Goal: Transaction & Acquisition: Subscribe to service/newsletter

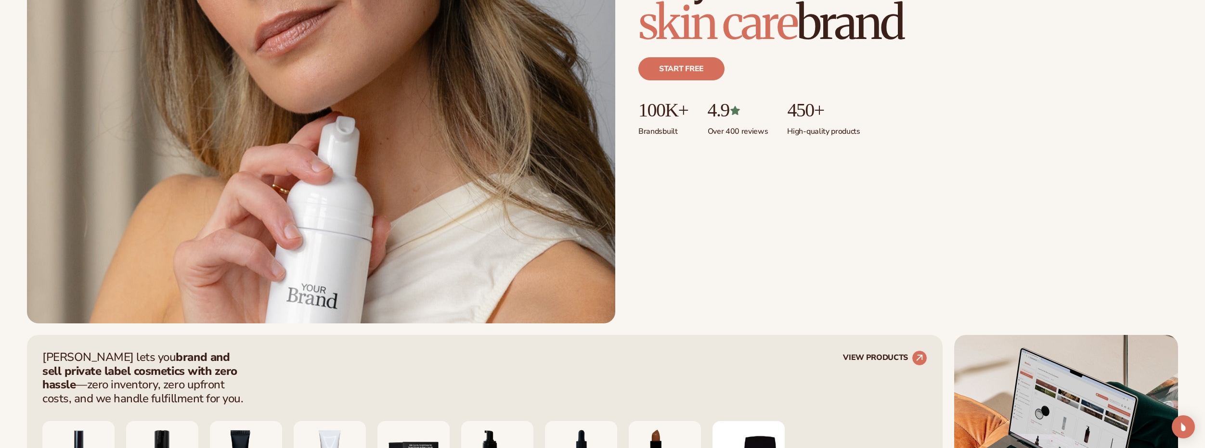
scroll to position [337, 0]
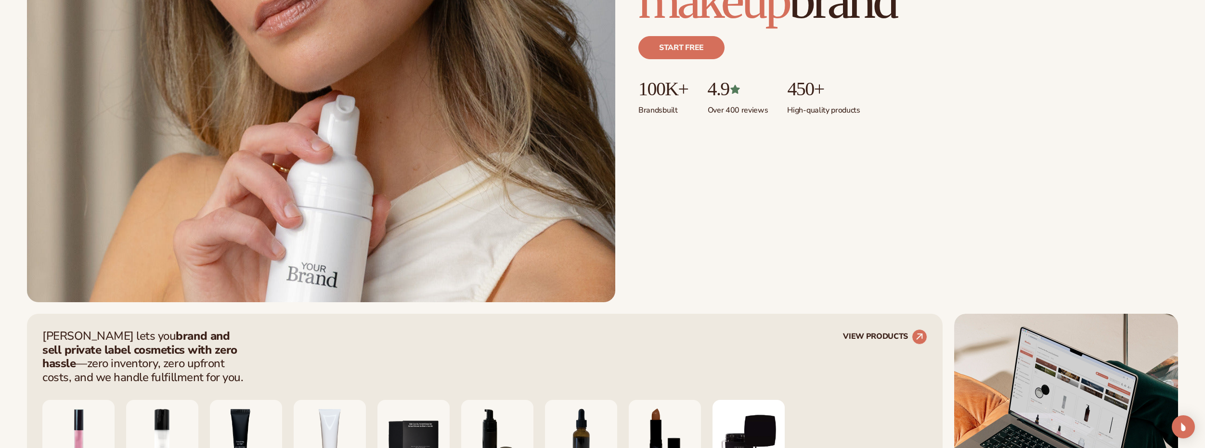
drag, startPoint x: 738, startPoint y: 91, endPoint x: 740, endPoint y: 121, distance: 29.4
click at [739, 91] on p "4.9" at bounding box center [738, 88] width 61 height 21
click at [733, 110] on p "Over 400 reviews" at bounding box center [738, 108] width 61 height 16
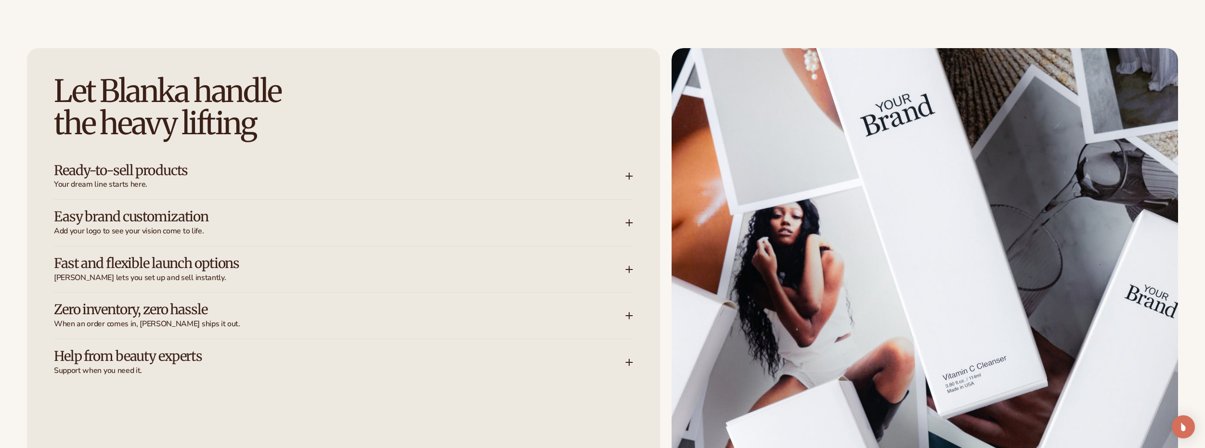
scroll to position [1541, 0]
click at [193, 171] on h3 "Ready-to-sell products" at bounding box center [325, 170] width 543 height 15
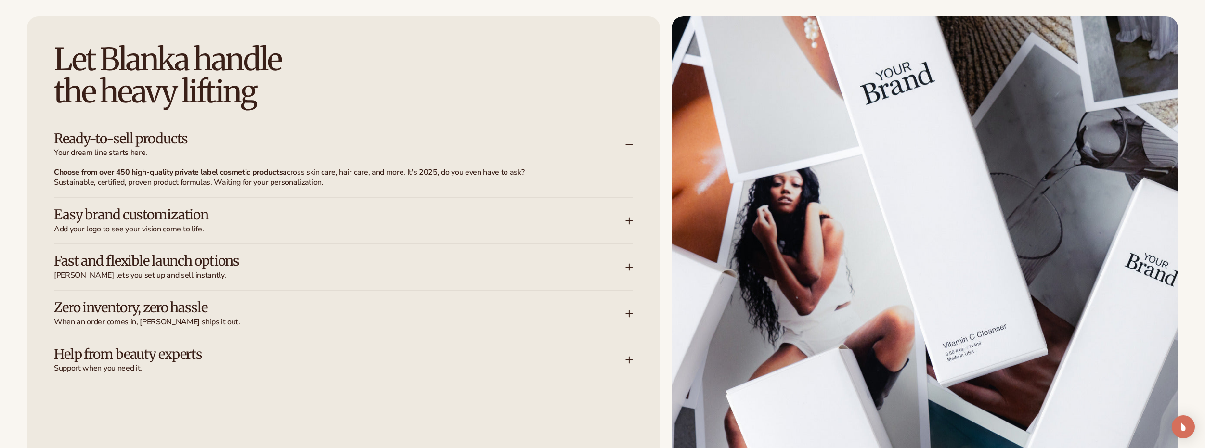
scroll to position [1589, 0]
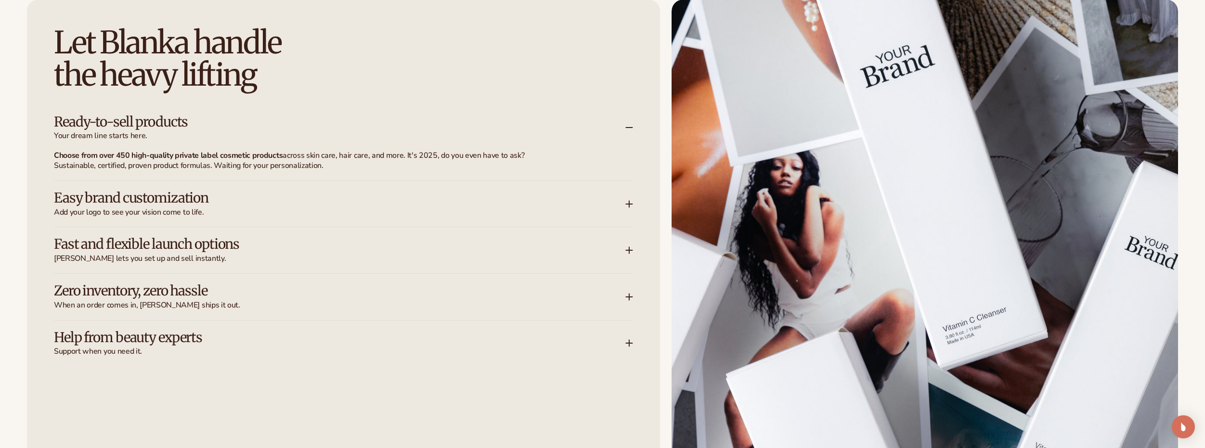
click at [228, 203] on h3 "Easy brand customization" at bounding box center [325, 198] width 543 height 15
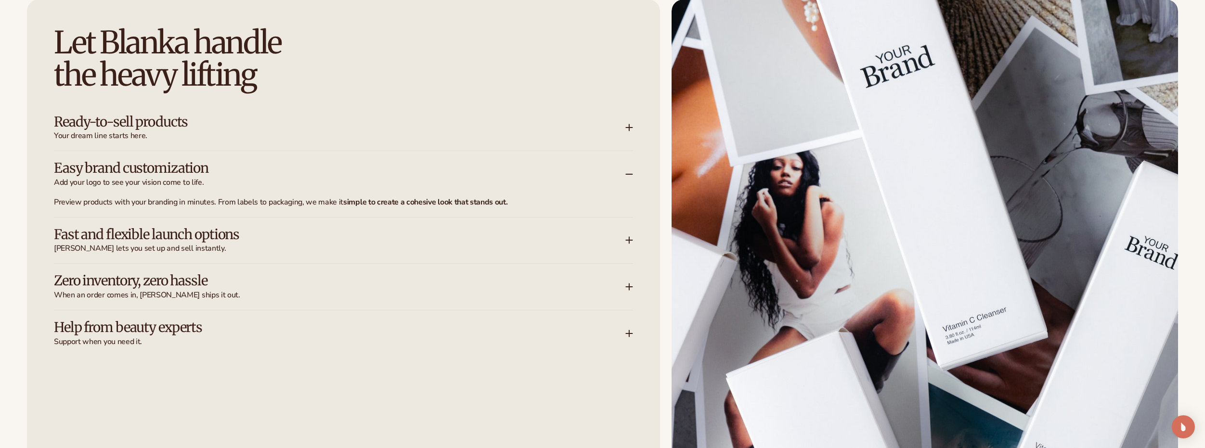
click at [269, 242] on h3 "Fast and flexible launch options" at bounding box center [325, 234] width 543 height 15
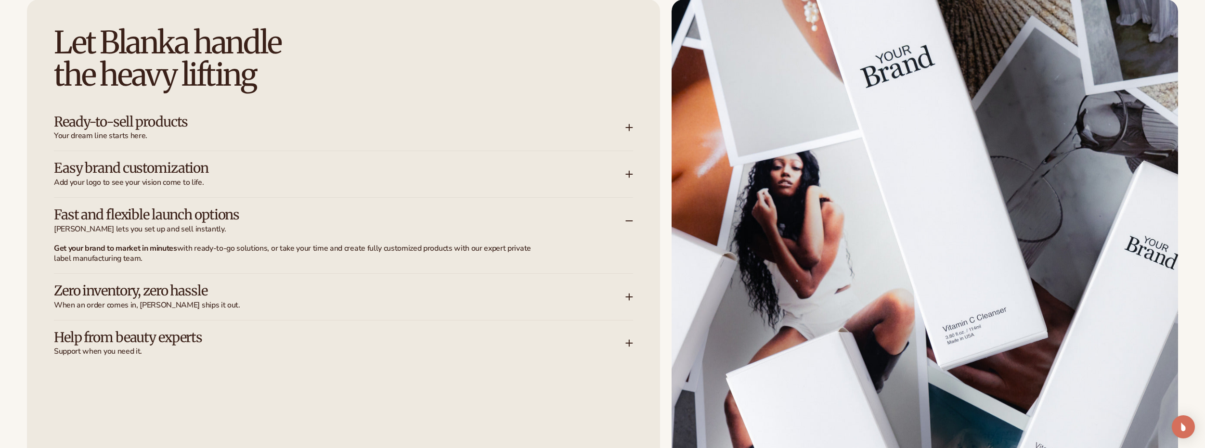
click at [295, 289] on h3 "Zero inventory, zero hassle" at bounding box center [325, 291] width 543 height 15
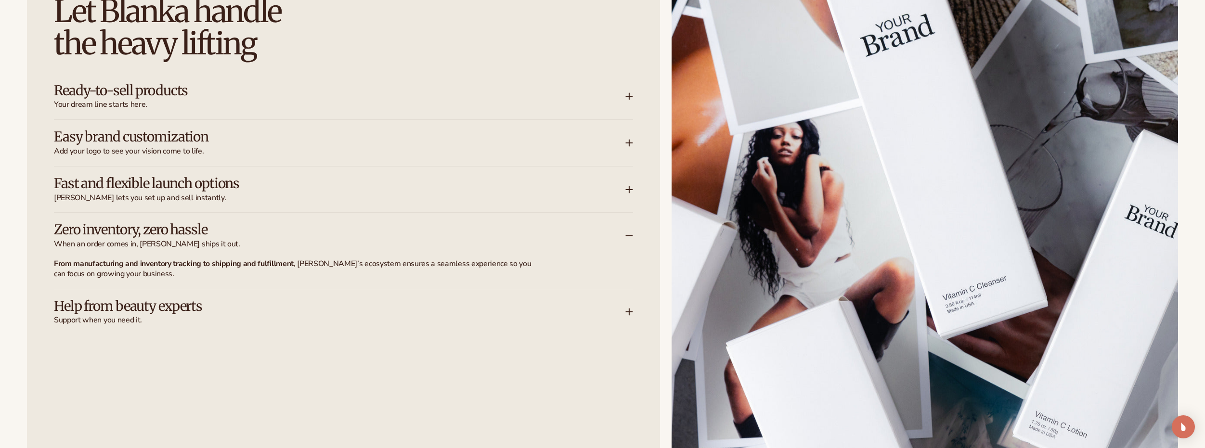
scroll to position [1685, 0]
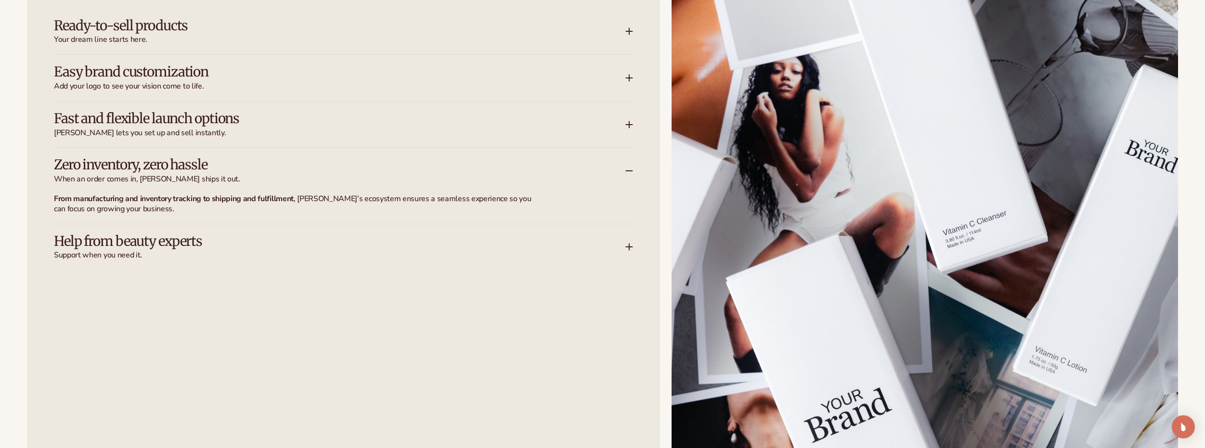
click at [285, 252] on span "Support when you need it." at bounding box center [340, 255] width 572 height 10
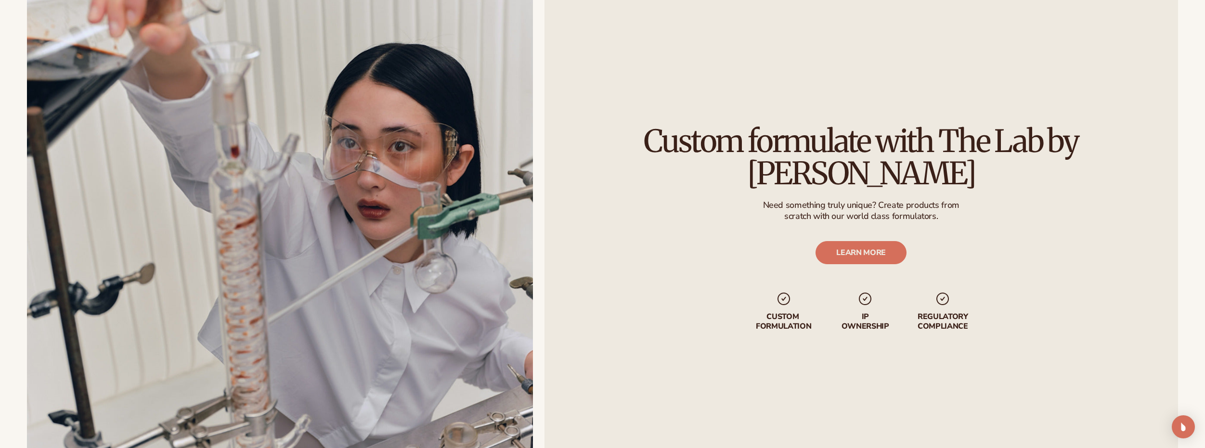
scroll to position [3226, 0]
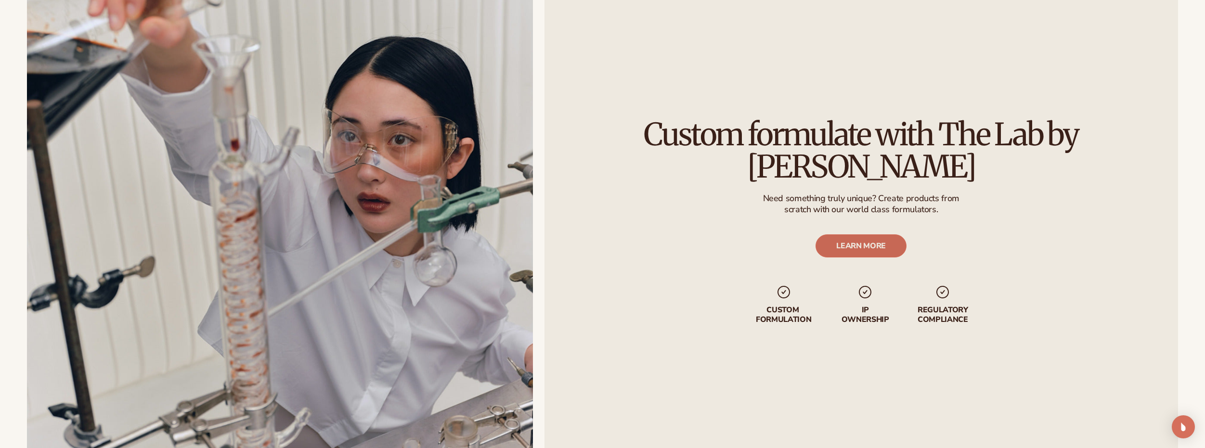
click at [871, 235] on link "LEARN MORE" at bounding box center [861, 246] width 91 height 23
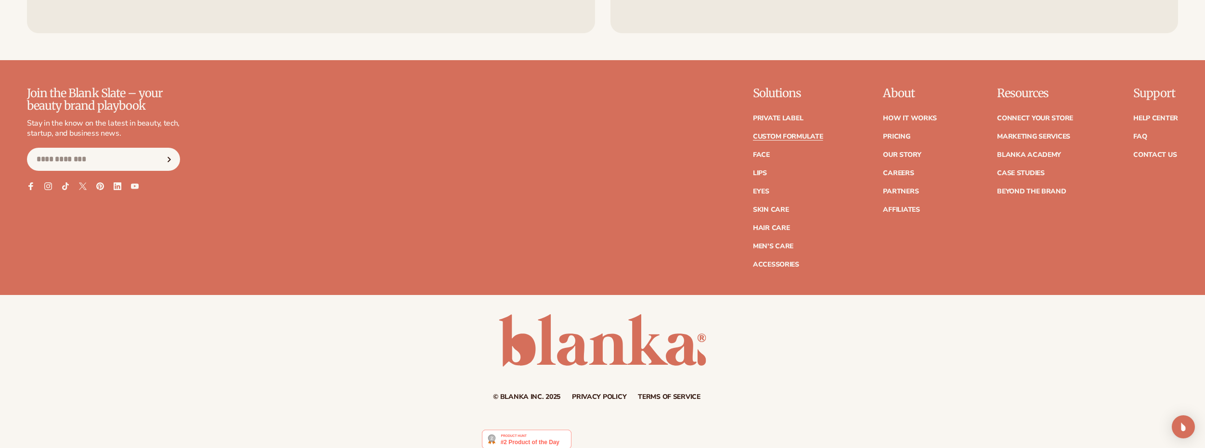
scroll to position [1592, 0]
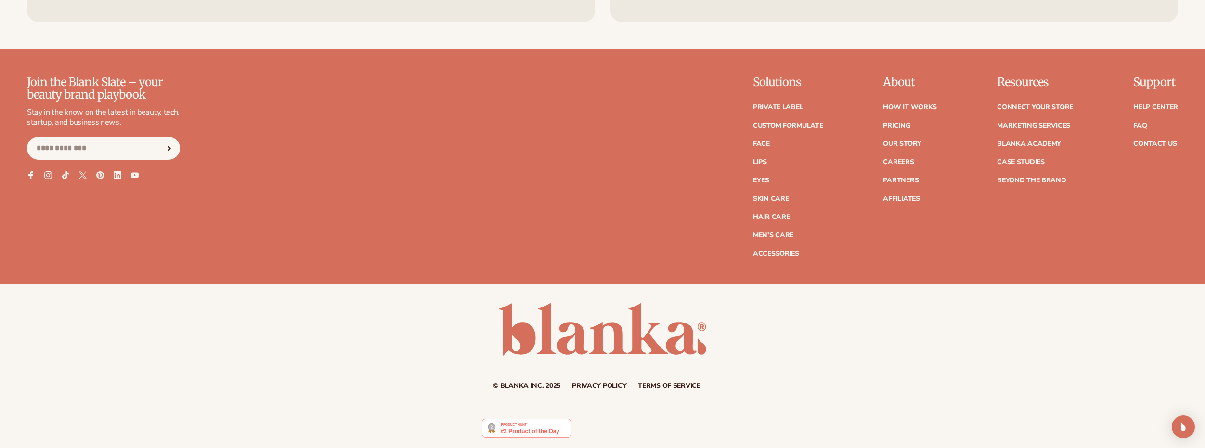
drag, startPoint x: 560, startPoint y: 277, endPoint x: 550, endPoint y: 166, distance: 111.7
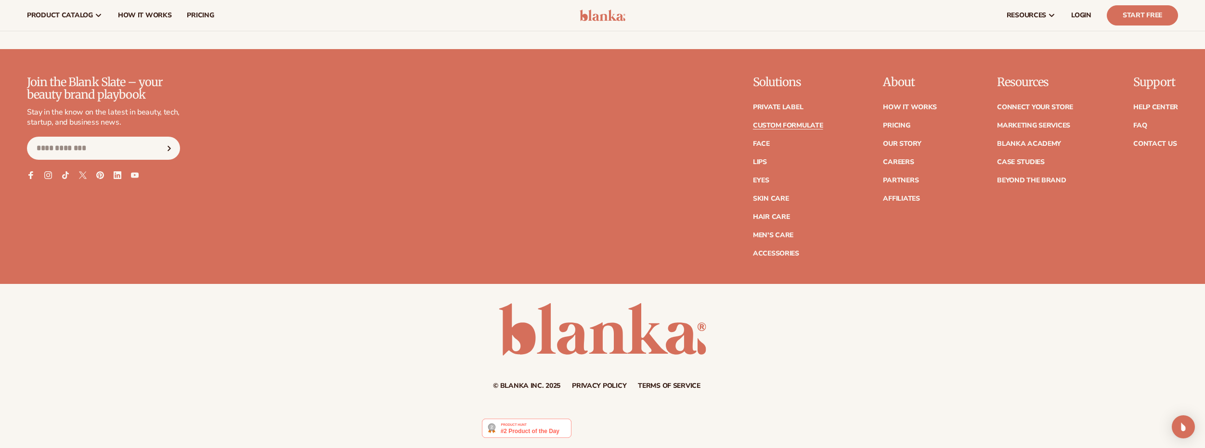
scroll to position [1544, 0]
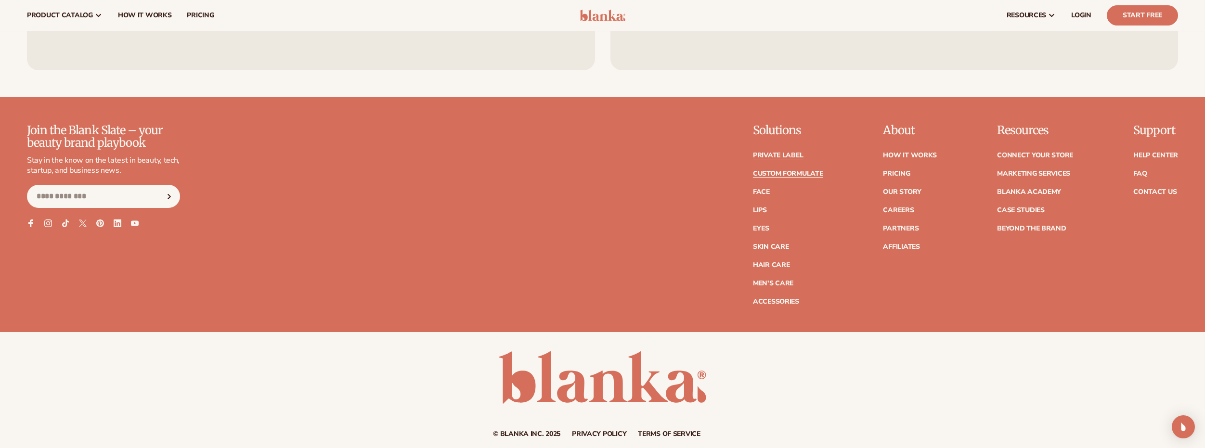
click at [773, 153] on link "Private label" at bounding box center [778, 155] width 50 height 7
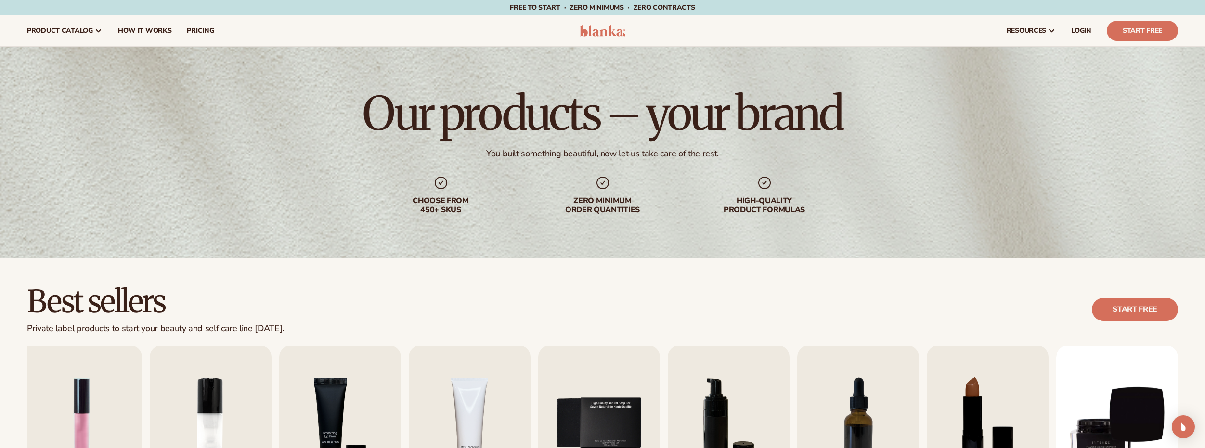
drag, startPoint x: 527, startPoint y: 359, endPoint x: 496, endPoint y: 168, distance: 193.6
drag, startPoint x: 537, startPoint y: 338, endPoint x: 527, endPoint y: 148, distance: 190.5
click at [1155, 31] on link "Start Free" at bounding box center [1142, 31] width 71 height 20
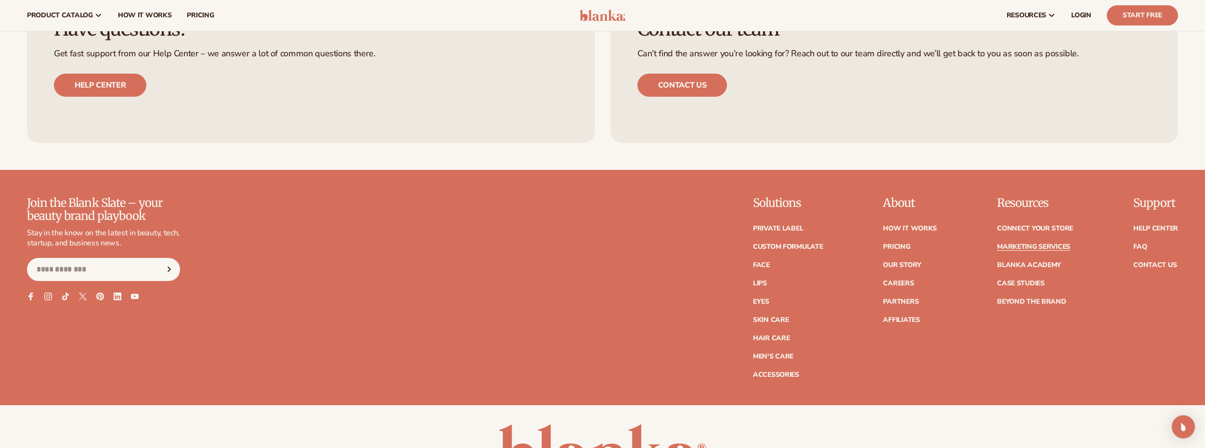
scroll to position [2359, 0]
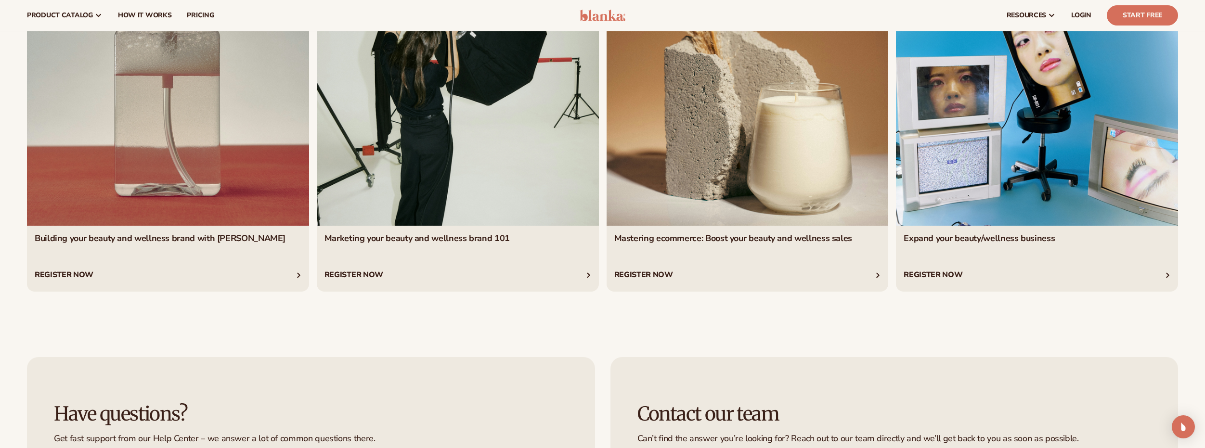
click at [69, 270] on link "1 / 4" at bounding box center [168, 126] width 282 height 330
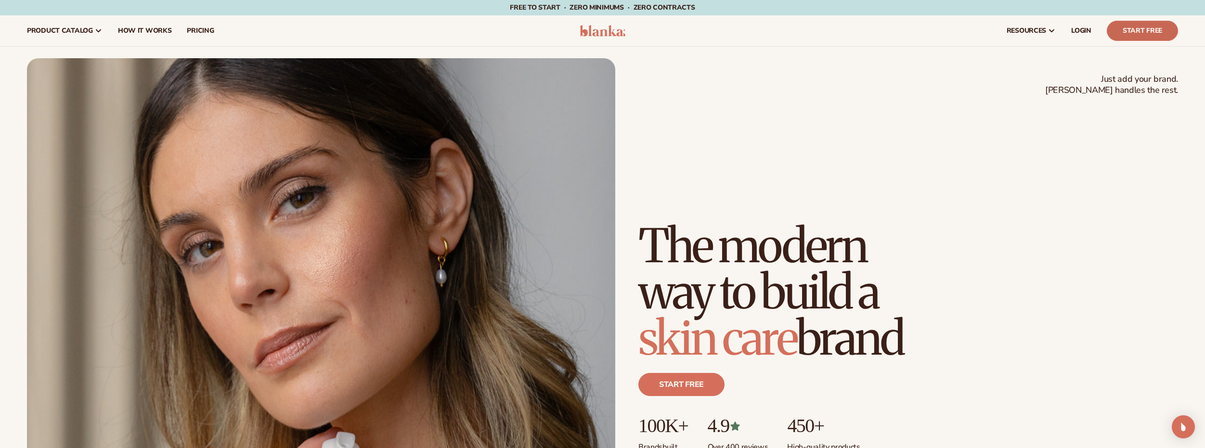
click at [1173, 26] on link "Start Free" at bounding box center [1142, 31] width 71 height 20
